Goal: Use online tool/utility: Utilize a website feature to perform a specific function

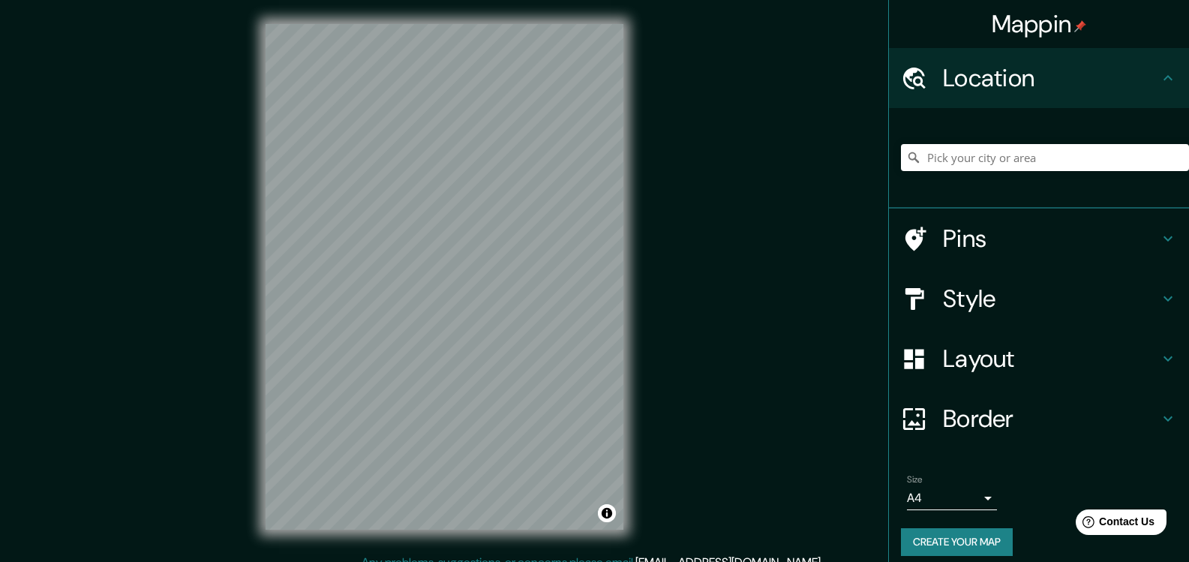
click at [259, 332] on div "© Mapbox © OpenStreetMap Improve this map" at bounding box center [445, 277] width 406 height 554
click at [652, 119] on div "Mappin Location Pins Style Layout Border Choose a border. Hint : you can make l…" at bounding box center [594, 289] width 1189 height 578
click at [749, 208] on div "Mappin Location Pins Style Layout Border Choose a border. Hint : you can make l…" at bounding box center [594, 289] width 1189 height 578
click at [642, 135] on div "© Mapbox © OpenStreetMap Improve this map" at bounding box center [445, 277] width 406 height 554
click at [627, 172] on div "© Mapbox © OpenStreetMap Improve this map" at bounding box center [445, 277] width 406 height 554
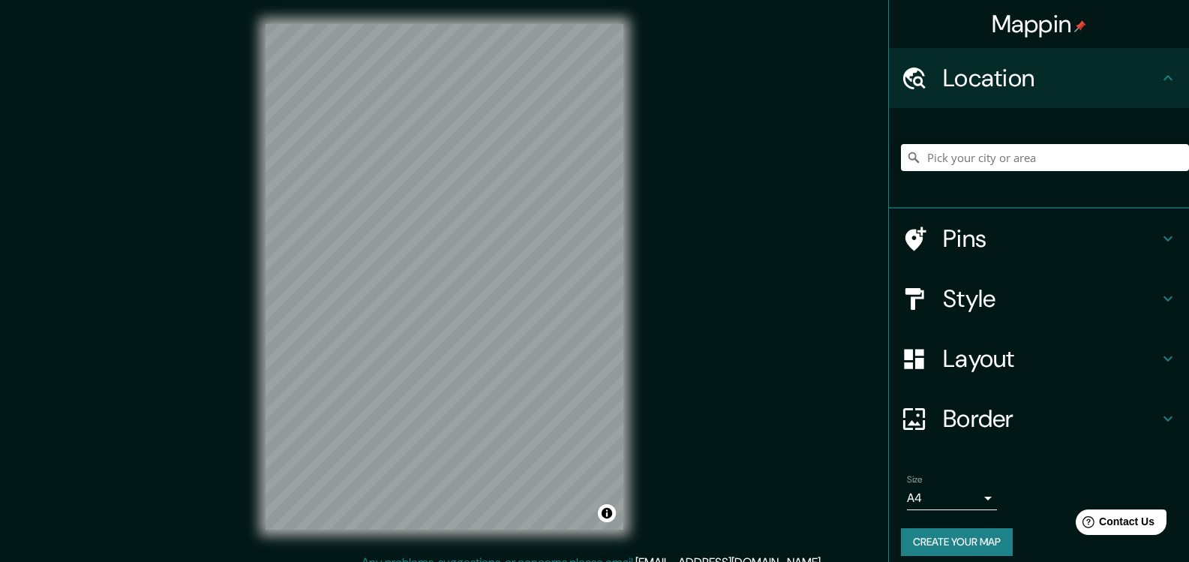
click at [636, 211] on div "© Mapbox © OpenStreetMap Improve this map" at bounding box center [445, 277] width 406 height 554
click at [185, 416] on div "Mappin Location Pins Style Layout Border Choose a border. Hint : you can make l…" at bounding box center [594, 289] width 1189 height 578
click at [978, 161] on input "Pick your city or area" at bounding box center [1045, 157] width 288 height 27
paste input "[GEOGRAPHIC_DATA]"
type input "[PERSON_NAME], [GEOGRAPHIC_DATA], [US_STATE], [GEOGRAPHIC_DATA]"
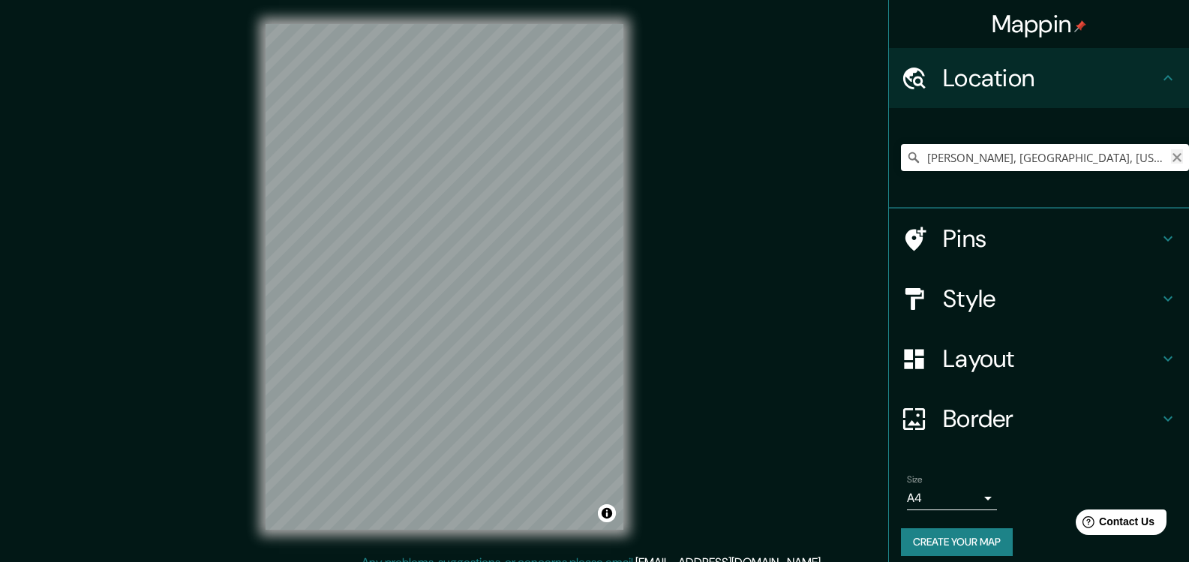
click at [1171, 158] on icon "Clear" at bounding box center [1177, 158] width 12 height 12
paste input "15.752417, -88.064639"
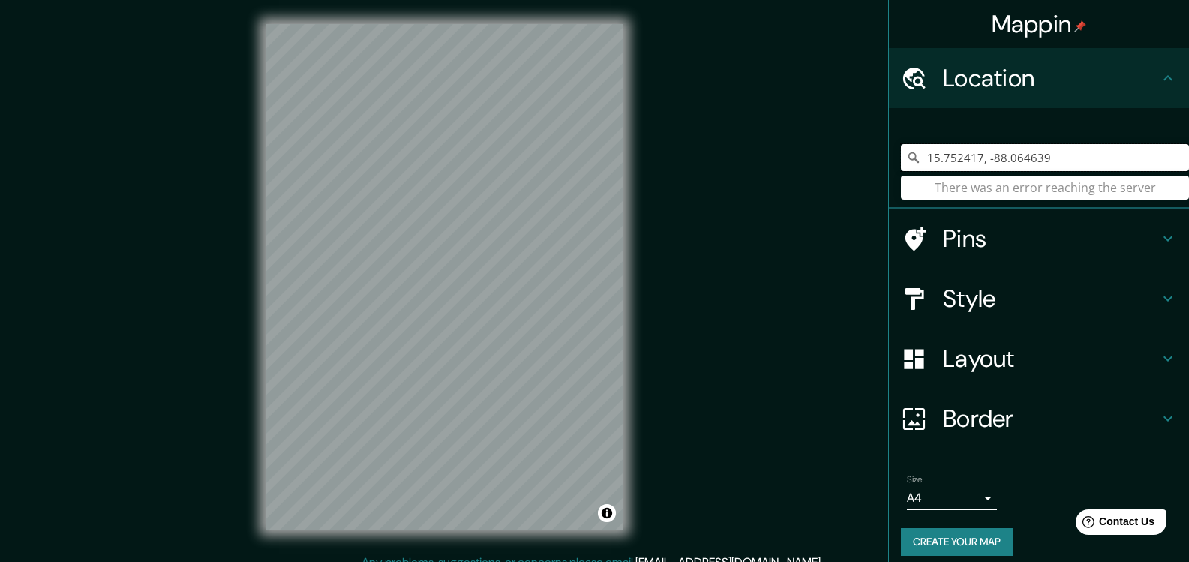
type input "15.752417, -88.064639"
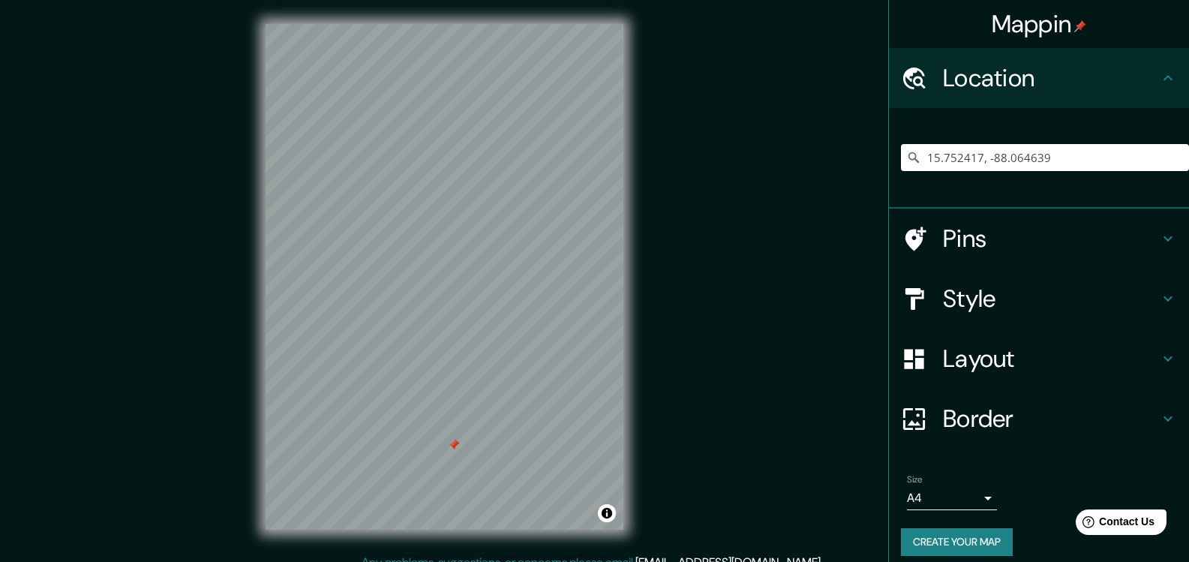
click at [673, 200] on div "Mappin Location [GEOGRAPHIC_DATA] There was an error reaching the server Pins S…" at bounding box center [594, 289] width 1189 height 578
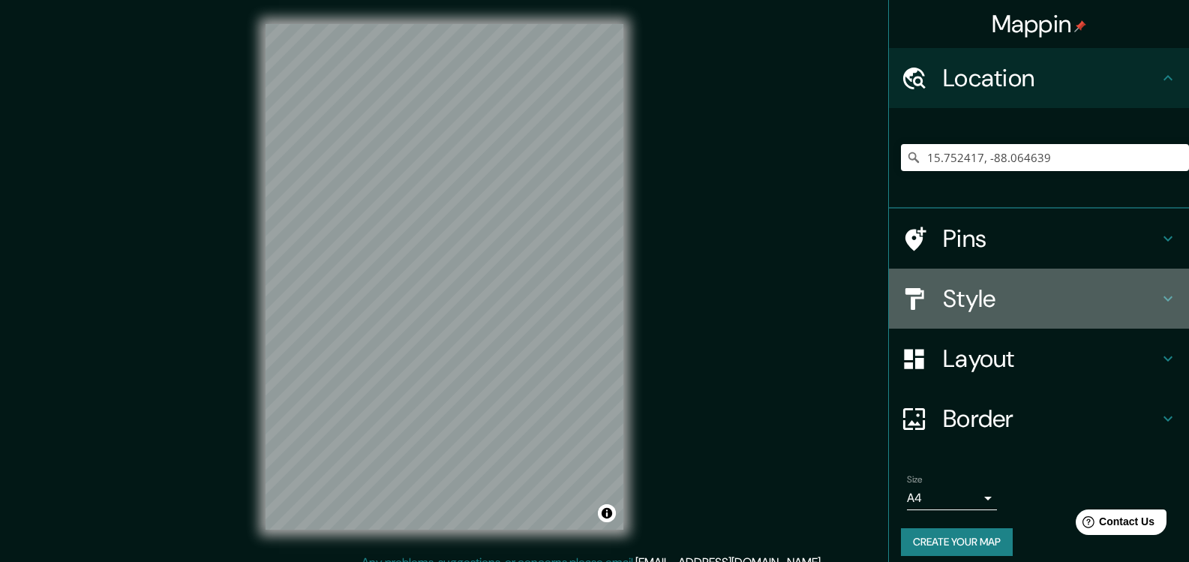
click at [1159, 298] on icon at bounding box center [1168, 299] width 18 height 18
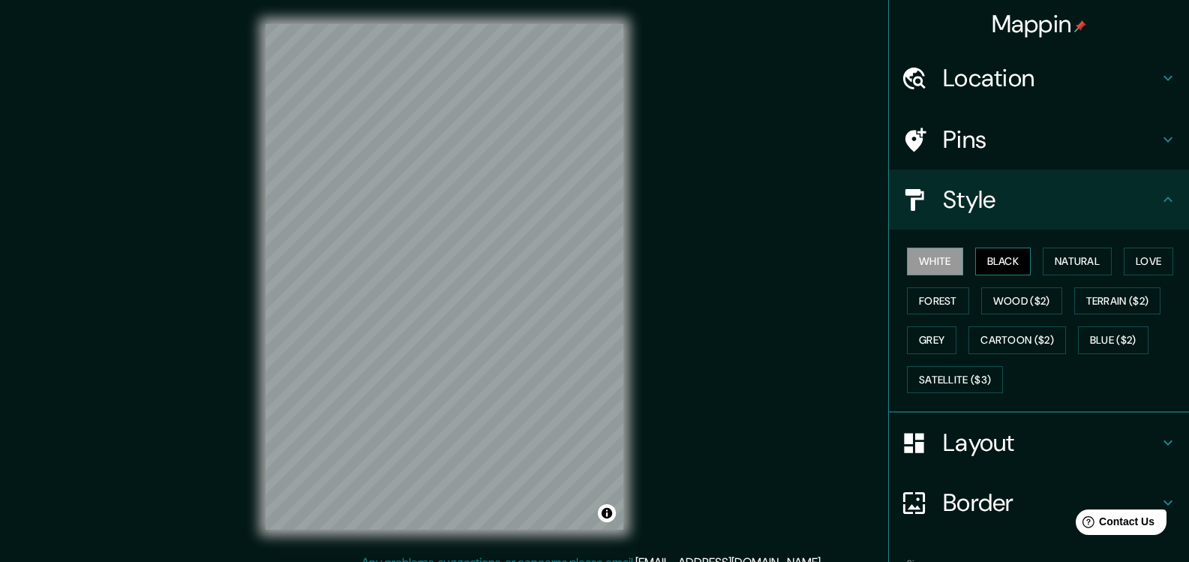
click at [990, 268] on button "Black" at bounding box center [1004, 262] width 56 height 28
